Goal: Task Accomplishment & Management: Manage account settings

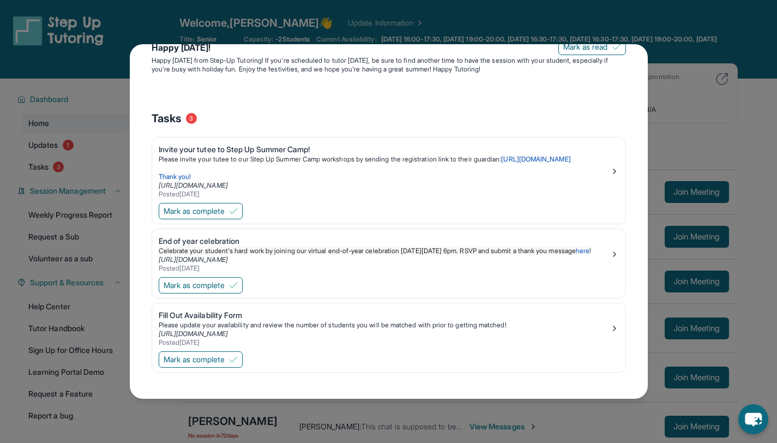
scroll to position [99, 0]
click at [198, 355] on span "Mark as complete" at bounding box center [194, 359] width 61 height 11
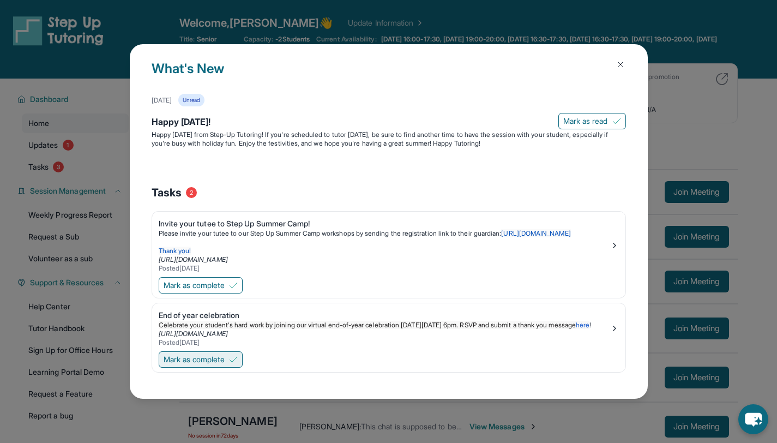
click at [199, 357] on span "Mark as complete" at bounding box center [194, 359] width 61 height 11
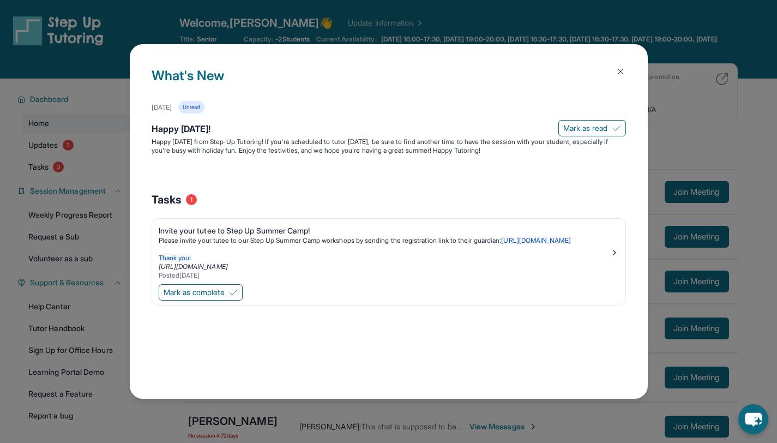
scroll to position [0, 0]
click at [213, 298] on span "Mark as complete" at bounding box center [194, 292] width 61 height 11
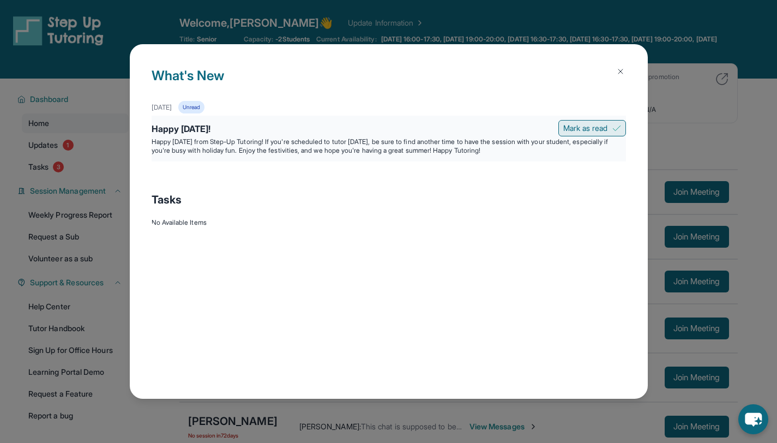
click at [590, 127] on span "Mark as read" at bounding box center [585, 128] width 45 height 11
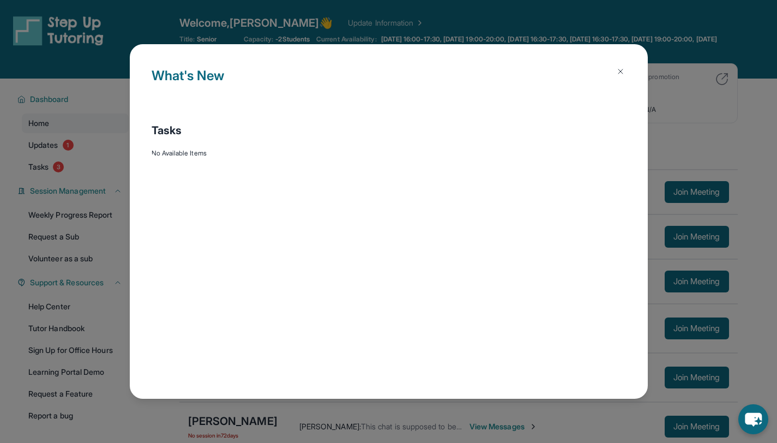
click at [624, 73] on img at bounding box center [620, 71] width 9 height 9
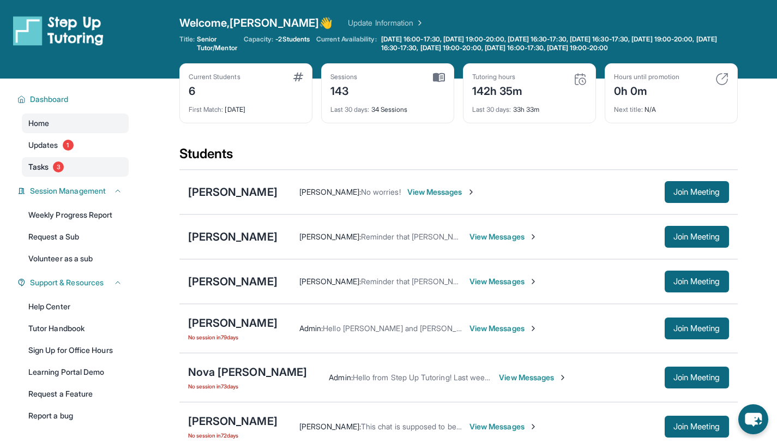
click at [57, 169] on span "3" at bounding box center [58, 166] width 11 height 11
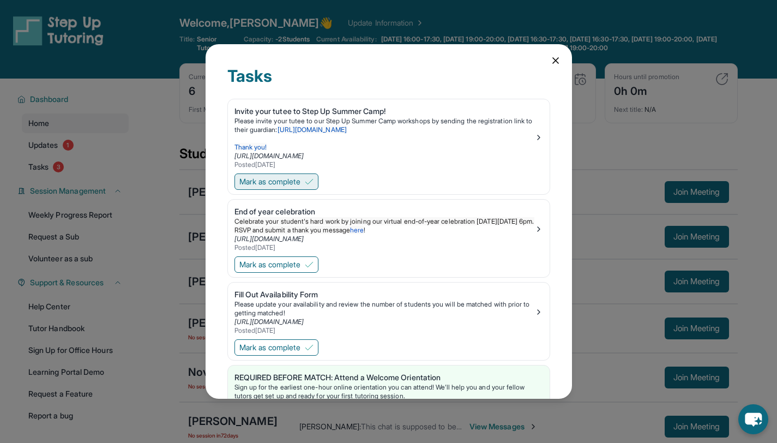
click at [296, 183] on span "Mark as complete" at bounding box center [269, 181] width 61 height 11
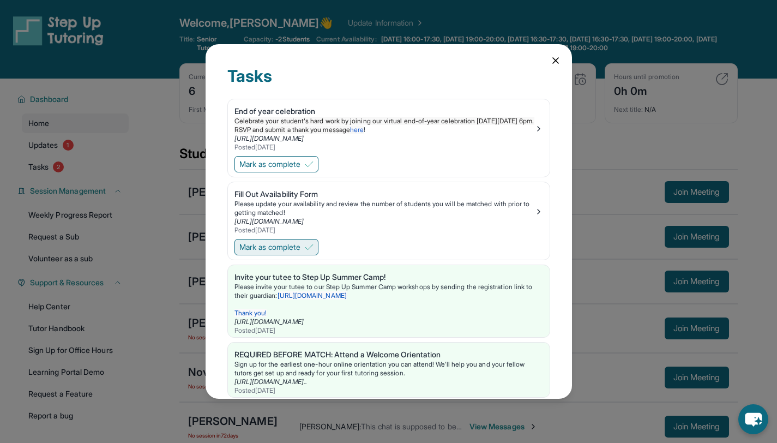
click at [284, 244] on span "Mark as complete" at bounding box center [269, 247] width 61 height 11
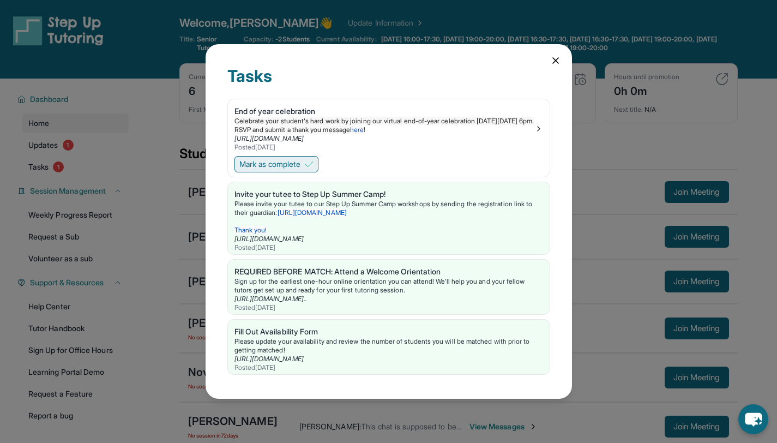
click at [298, 164] on span "Mark as complete" at bounding box center [269, 164] width 61 height 11
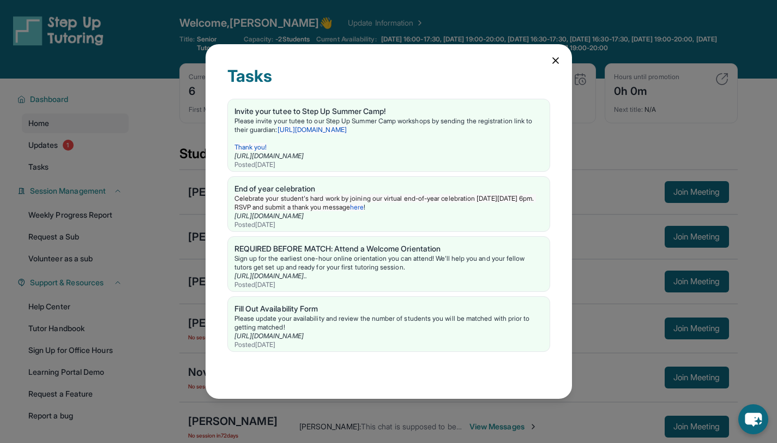
click at [562, 64] on div "Tasks Invite your tutee to Step Up Summer Camp! Please invite your tutee to our…" at bounding box center [389, 221] width 367 height 355
click at [553, 63] on icon at bounding box center [555, 60] width 5 height 5
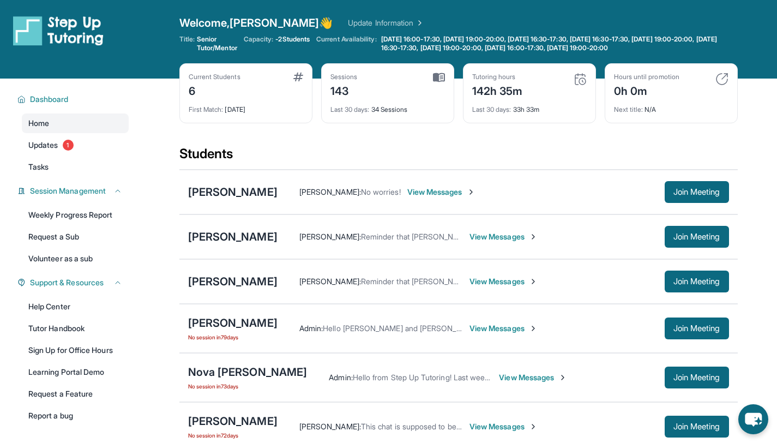
click at [723, 79] on img at bounding box center [722, 79] width 13 height 13
click at [720, 77] on img at bounding box center [722, 79] width 13 height 13
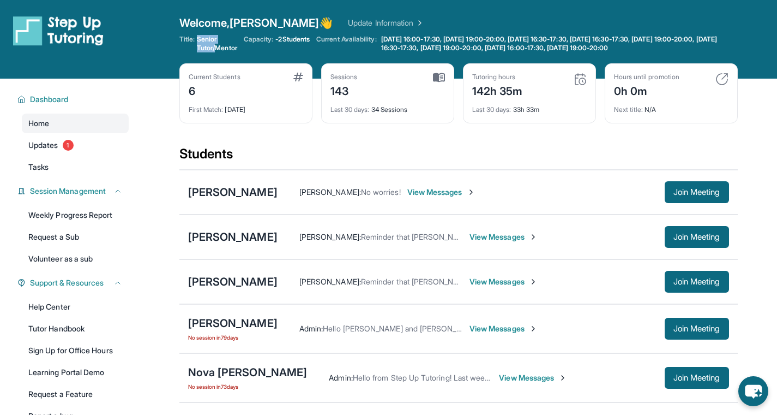
drag, startPoint x: 197, startPoint y: 42, endPoint x: 219, endPoint y: 47, distance: 22.0
click at [219, 47] on span "Senior Tutor/Mentor" at bounding box center [217, 43] width 40 height 17
click at [212, 47] on span "Senior Tutor/Mentor" at bounding box center [217, 43] width 40 height 17
drag, startPoint x: 198, startPoint y: 38, endPoint x: 234, endPoint y: 51, distance: 38.3
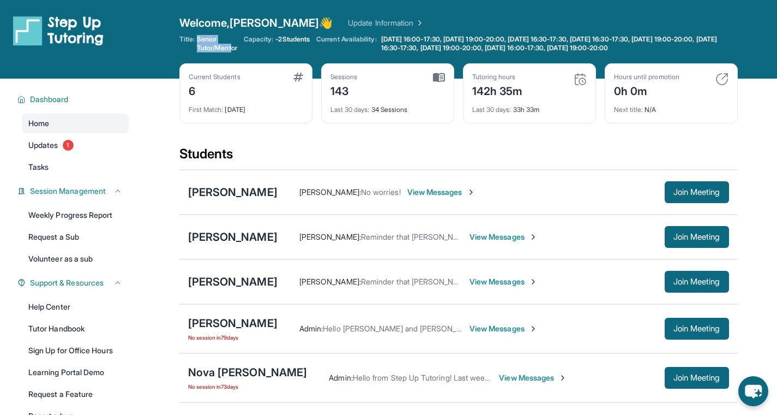
click at [234, 51] on span "Senior Tutor/Mentor" at bounding box center [217, 43] width 40 height 17
drag, startPoint x: 326, startPoint y: 93, endPoint x: 359, endPoint y: 92, distance: 33.3
click at [359, 92] on div "Sessions 143 Last 30 days : 34 Sessions" at bounding box center [387, 93] width 133 height 60
click at [359, 92] on div "Sessions 143" at bounding box center [388, 86] width 115 height 26
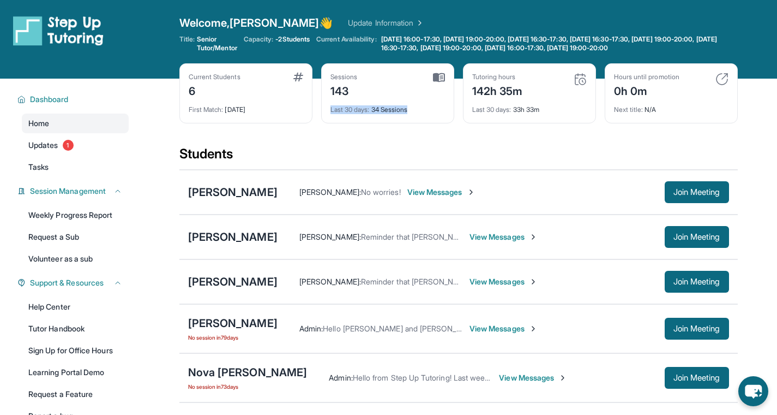
drag, startPoint x: 327, startPoint y: 107, endPoint x: 420, endPoint y: 106, distance: 93.3
click at [420, 106] on div "Sessions 143 Last 30 days : 34 Sessions" at bounding box center [387, 93] width 133 height 60
click at [420, 106] on div "Last 30 days : 34 Sessions" at bounding box center [388, 106] width 115 height 15
click at [671, 84] on div "0h 0m" at bounding box center [646, 89] width 65 height 17
click at [485, 80] on div "Tutoring hours" at bounding box center [497, 77] width 51 height 9
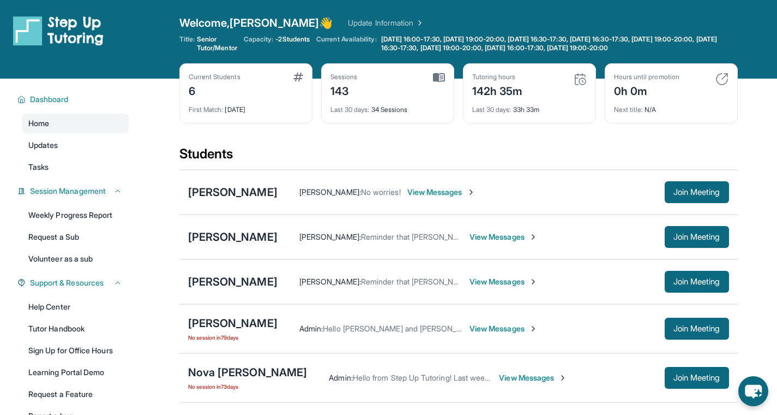
click at [368, 94] on div "Sessions 143" at bounding box center [388, 86] width 115 height 26
click at [43, 254] on link "Volunteer as a sub" at bounding box center [75, 259] width 107 height 20
